Goal: Task Accomplishment & Management: Use online tool/utility

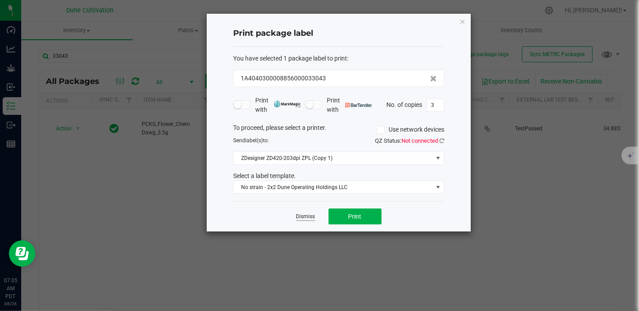
click at [308, 215] on link "Dismiss" at bounding box center [305, 217] width 19 height 8
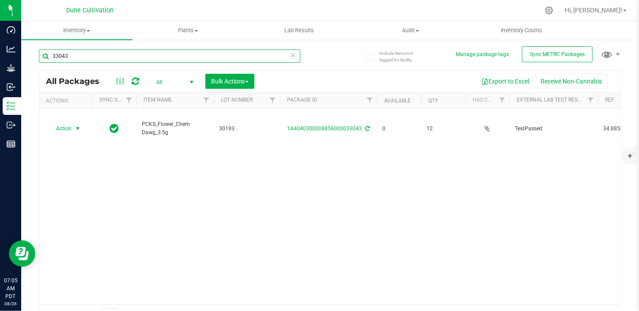
click at [97, 56] on input "33043" at bounding box center [170, 55] width 262 height 13
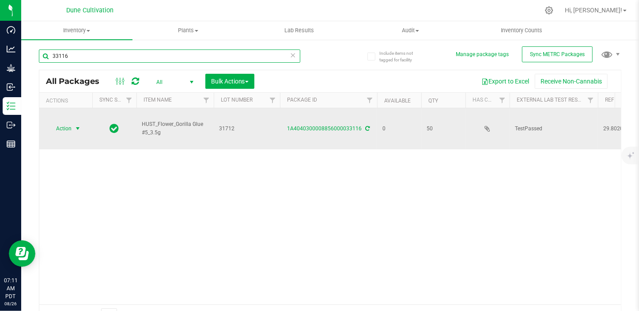
type input "33116"
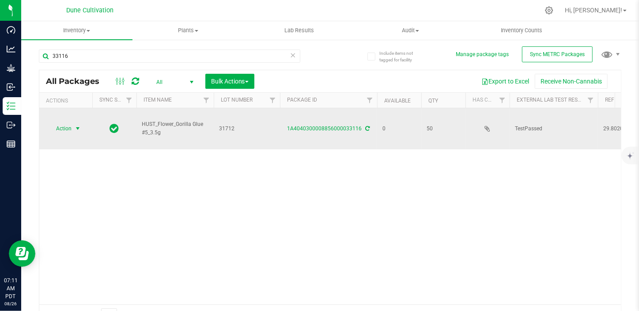
click at [67, 122] on span "Action" at bounding box center [60, 128] width 24 height 12
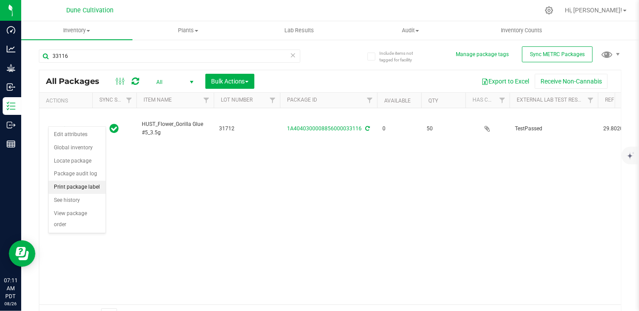
click at [95, 181] on li "Print package label" at bounding box center [77, 187] width 57 height 13
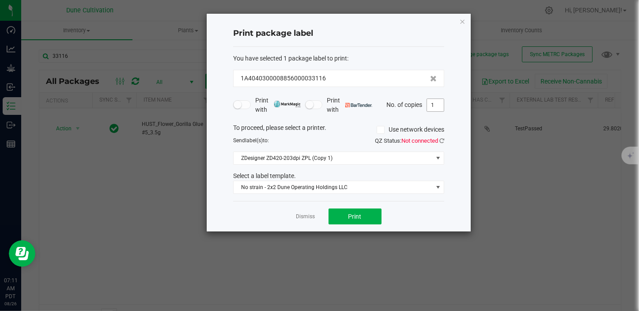
click at [438, 104] on input "1" at bounding box center [435, 105] width 17 height 12
type input "2"
click at [368, 216] on button "Print" at bounding box center [355, 217] width 53 height 16
click at [311, 216] on link "Dismiss" at bounding box center [305, 217] width 19 height 8
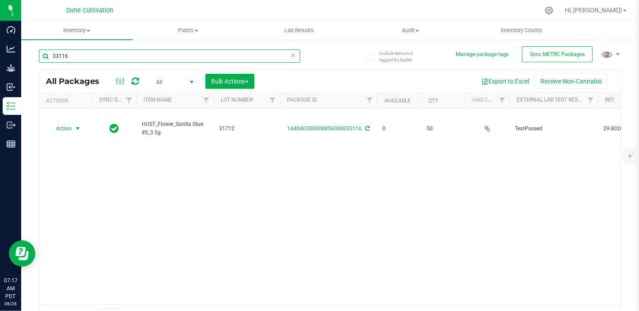
click at [84, 49] on input "33116" at bounding box center [170, 55] width 262 height 13
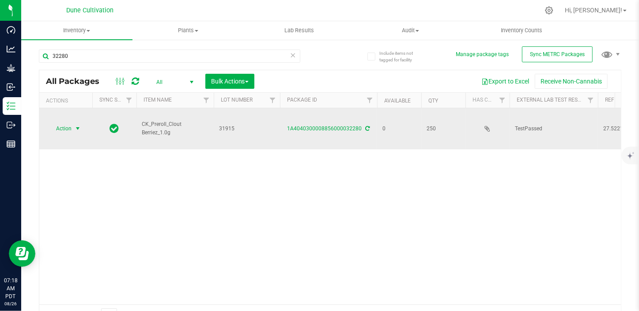
click at [76, 134] on span "select" at bounding box center [77, 128] width 11 height 12
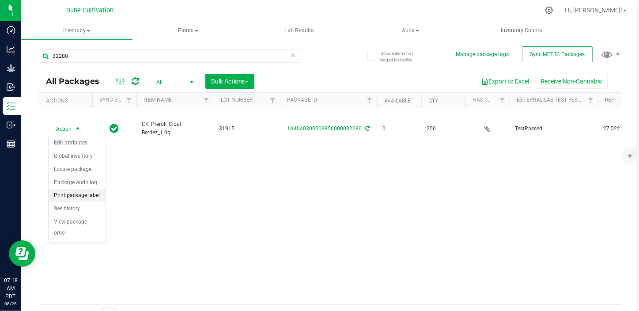
click at [84, 197] on li "Print package label" at bounding box center [77, 195] width 57 height 13
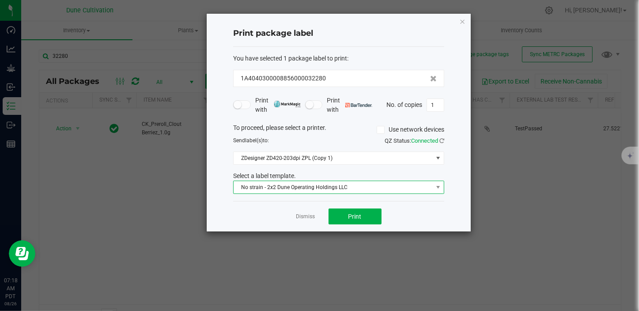
click at [266, 191] on span "No strain - 2x2 Dune Operating Holdings LLC" at bounding box center [333, 187] width 199 height 12
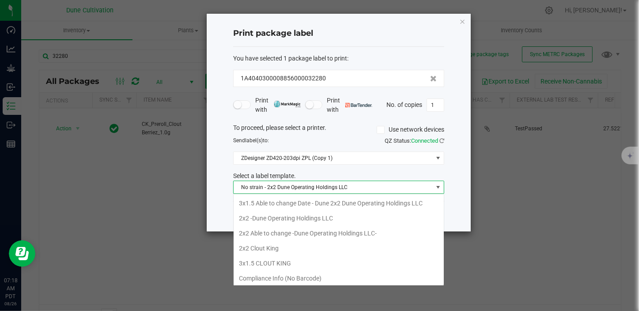
scroll to position [13, 211]
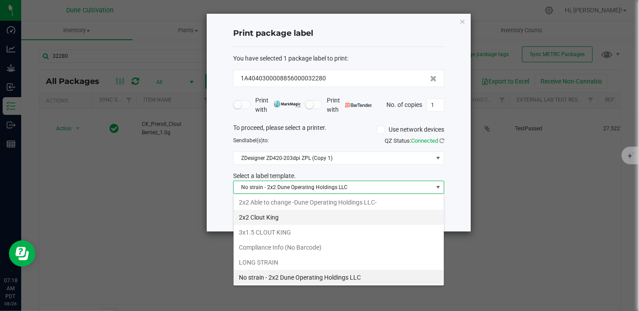
click at [266, 213] on li "2x2 Clout King" at bounding box center [339, 217] width 210 height 15
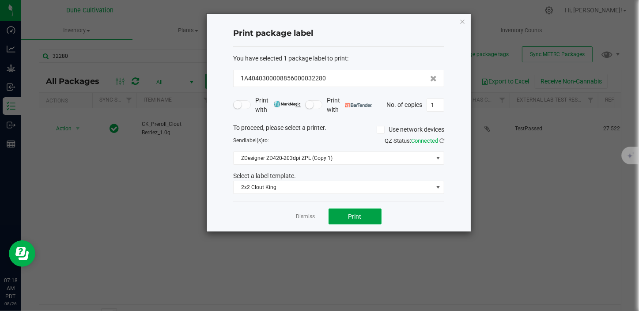
click at [370, 209] on button "Print" at bounding box center [355, 217] width 53 height 16
click at [309, 218] on link "Dismiss" at bounding box center [305, 217] width 19 height 8
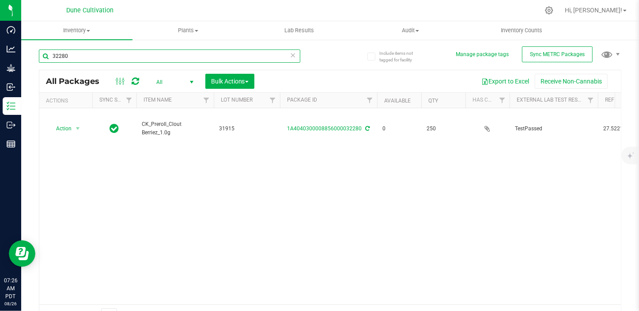
click at [80, 57] on input "32280" at bounding box center [170, 55] width 262 height 13
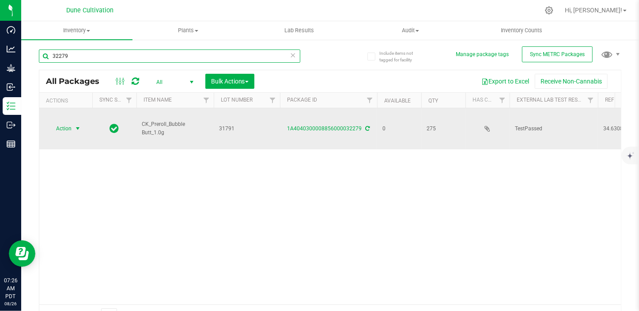
type input "32279"
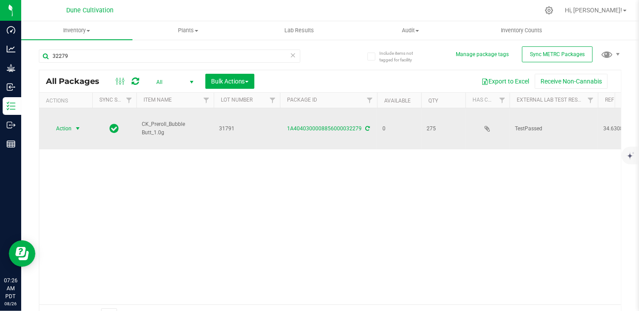
drag, startPoint x: 76, startPoint y: 134, endPoint x: 77, endPoint y: 129, distance: 5.0
click at [77, 129] on span "select" at bounding box center [77, 128] width 7 height 7
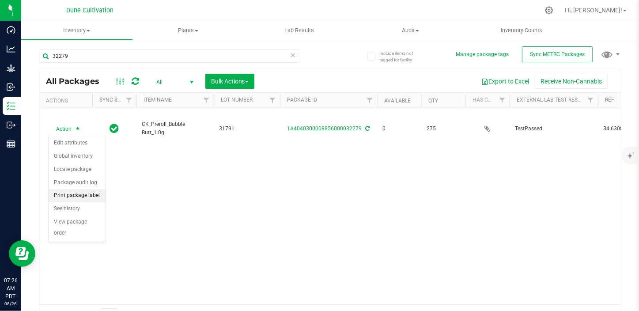
click at [79, 196] on li "Print package label" at bounding box center [77, 195] width 57 height 13
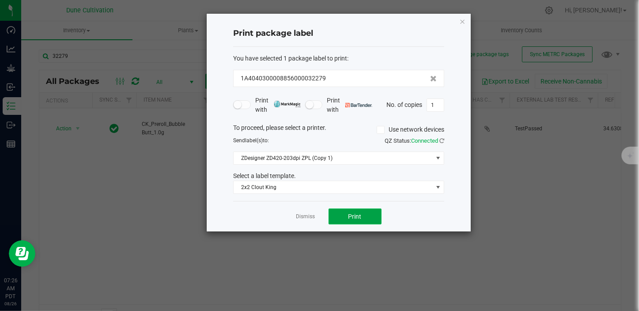
click at [363, 215] on button "Print" at bounding box center [355, 217] width 53 height 16
click at [308, 215] on link "Dismiss" at bounding box center [305, 217] width 19 height 8
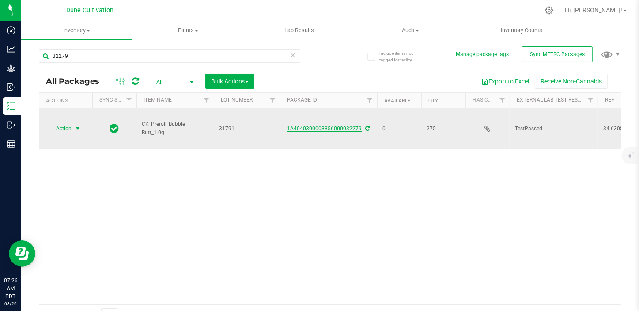
click at [332, 127] on link "1A4040300008856000032279" at bounding box center [325, 128] width 75 height 6
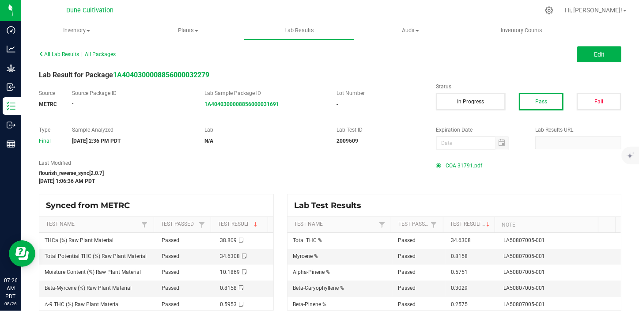
click at [463, 170] on span "COA 31791.pdf" at bounding box center [464, 165] width 37 height 13
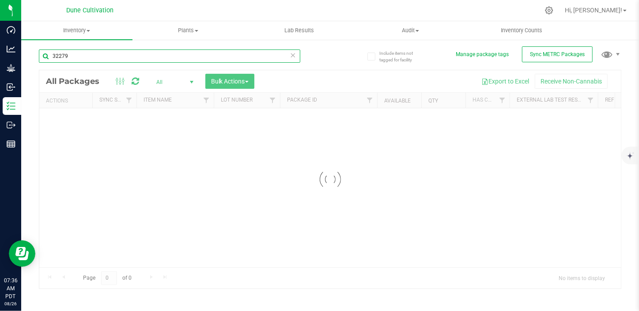
click at [76, 60] on input "32279" at bounding box center [170, 55] width 262 height 13
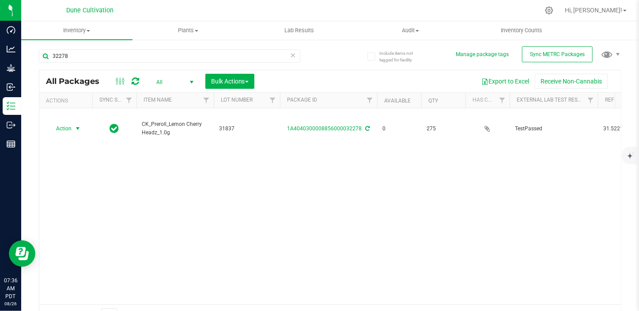
click at [81, 127] on div "Action Action Edit attributes Global inventory Locate package Package audit log…" at bounding box center [66, 128] width 42 height 12
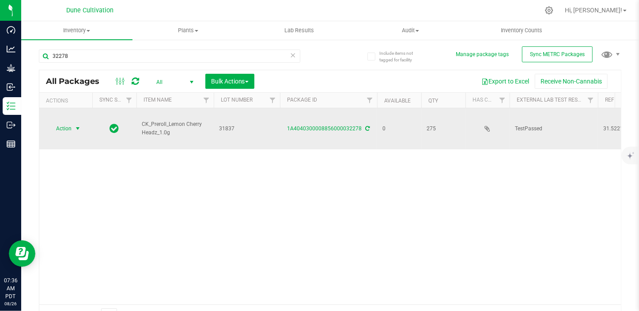
click at [77, 126] on span "select" at bounding box center [77, 128] width 7 height 7
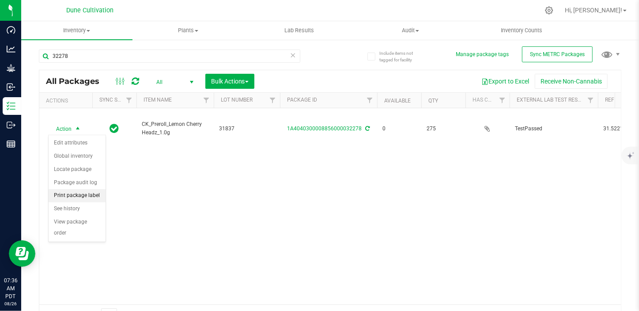
click at [78, 195] on li "Print package label" at bounding box center [77, 195] width 57 height 13
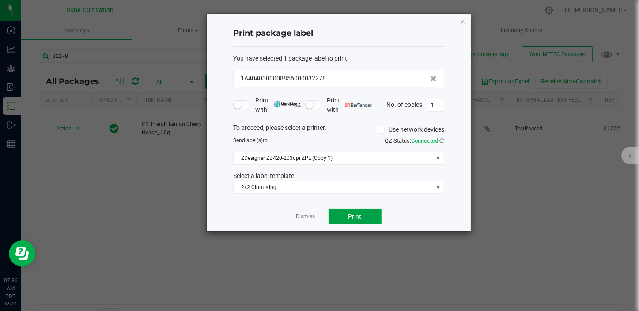
click at [344, 209] on button "Print" at bounding box center [355, 217] width 53 height 16
click at [306, 220] on link "Dismiss" at bounding box center [305, 217] width 19 height 8
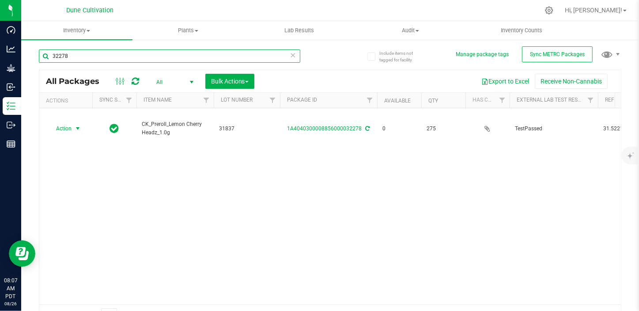
click at [99, 57] on input "32278" at bounding box center [170, 55] width 262 height 13
drag, startPoint x: 80, startPoint y: 51, endPoint x: 243, endPoint y: 40, distance: 163.8
type input "33073"
